Goal: Find specific page/section: Find specific page/section

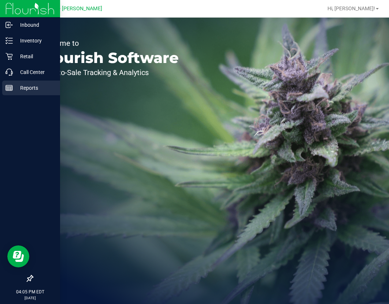
click at [6, 84] on div "Reports" at bounding box center [31, 88] width 58 height 15
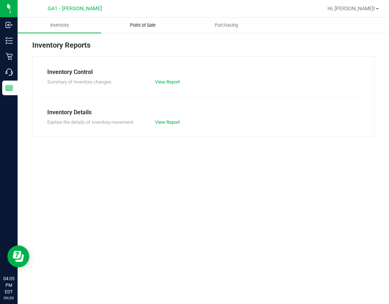
click at [135, 29] on uib-tab-heading "Point of Sale" at bounding box center [142, 25] width 83 height 15
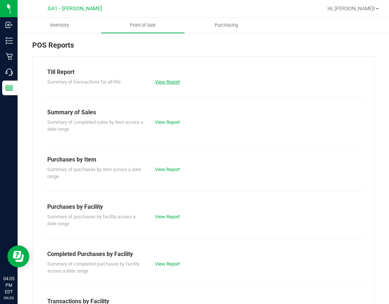
click at [163, 82] on link "View Report" at bounding box center [167, 81] width 25 height 5
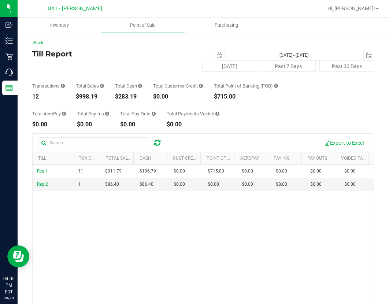
click at [154, 68] on div "Today Past 7 Days Past 30 Days" at bounding box center [260, 66] width 239 height 11
click at [219, 67] on button "Today" at bounding box center [229, 66] width 55 height 11
click at [135, 61] on div "Till Report Sep 20, 2025 - Sep 20, 2025 2025-09-20 Today Past 7 Days Past 30 Da…" at bounding box center [203, 61] width 342 height 22
click at [140, 25] on span "Point of Sale" at bounding box center [142, 25] width 45 height 7
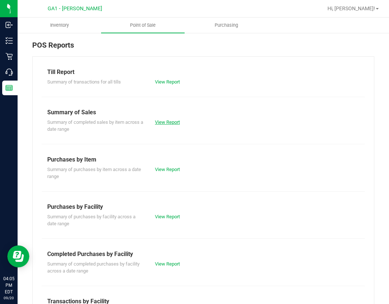
click at [171, 122] on link "View Report" at bounding box center [167, 121] width 25 height 5
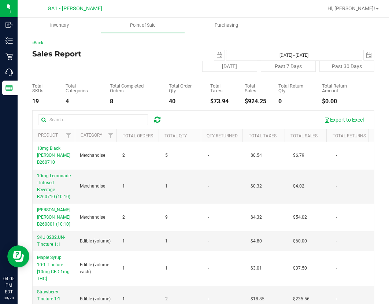
click at [172, 46] on div "Back" at bounding box center [203, 43] width 342 height 7
click at [34, 45] on link "Back" at bounding box center [37, 42] width 11 height 5
